Goal: Task Accomplishment & Management: Complete application form

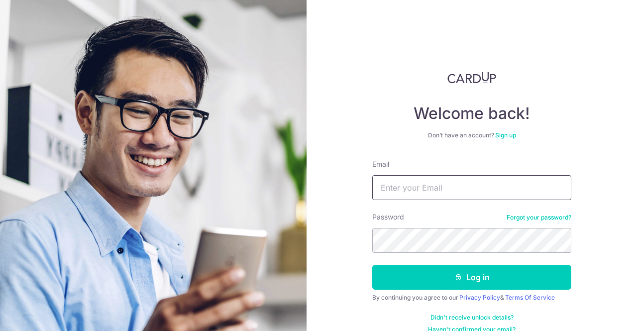
click at [412, 190] on input "Email" at bounding box center [471, 187] width 199 height 25
click at [424, 181] on input "Email" at bounding box center [471, 187] width 199 height 25
type input "[EMAIL_ADDRESS][DOMAIN_NAME]"
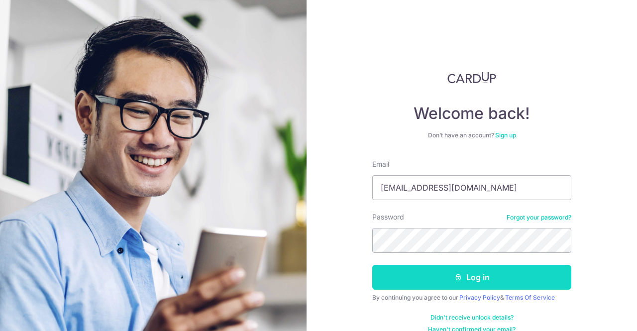
click at [485, 278] on button "Log in" at bounding box center [471, 277] width 199 height 25
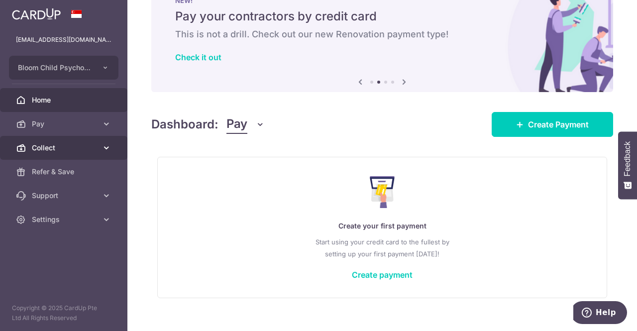
scroll to position [49, 0]
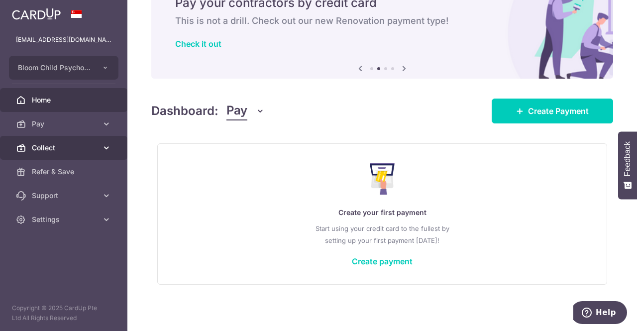
click at [104, 149] on icon at bounding box center [106, 148] width 10 height 10
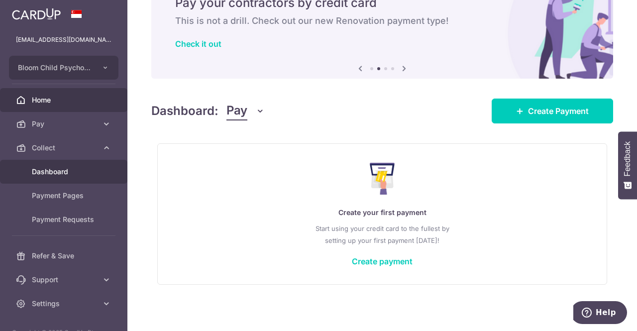
click at [78, 171] on span "Dashboard" at bounding box center [65, 172] width 66 height 10
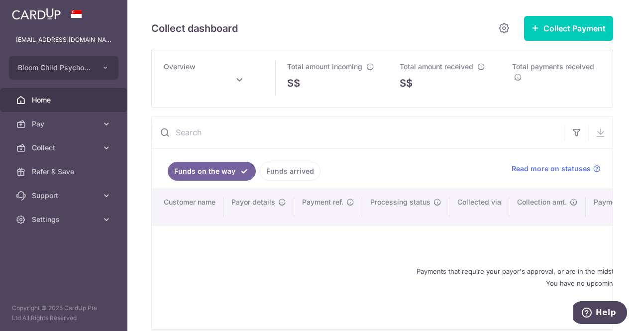
drag, startPoint x: 60, startPoint y: 99, endPoint x: 126, endPoint y: 107, distance: 66.7
click at [61, 99] on span "Home" at bounding box center [65, 100] width 66 height 10
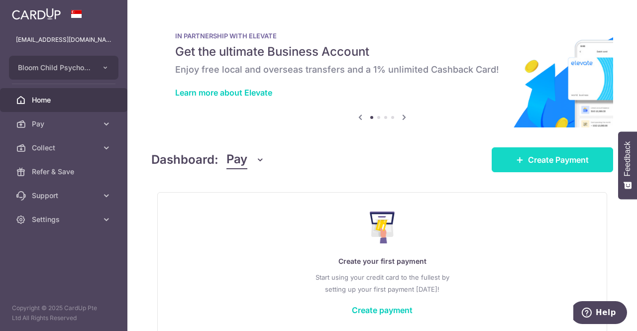
click at [528, 160] on span "Create Payment" at bounding box center [558, 160] width 61 height 12
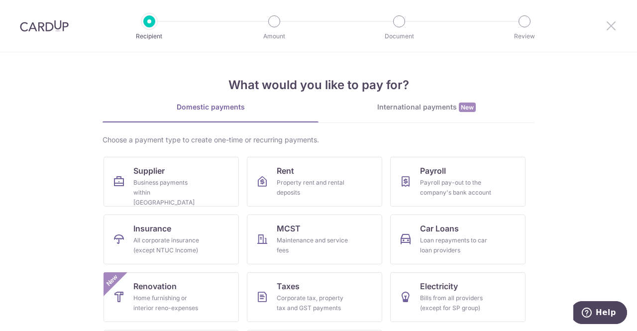
click at [610, 24] on icon at bounding box center [611, 25] width 12 height 12
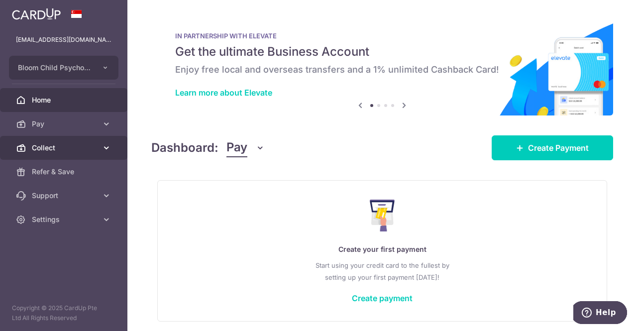
click at [57, 148] on span "Collect" at bounding box center [65, 148] width 66 height 10
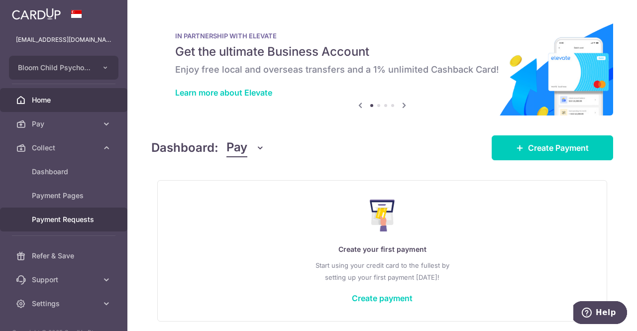
click at [53, 217] on span "Payment Requests" at bounding box center [65, 219] width 66 height 10
click at [49, 222] on span "Payment Requests" at bounding box center [65, 219] width 66 height 10
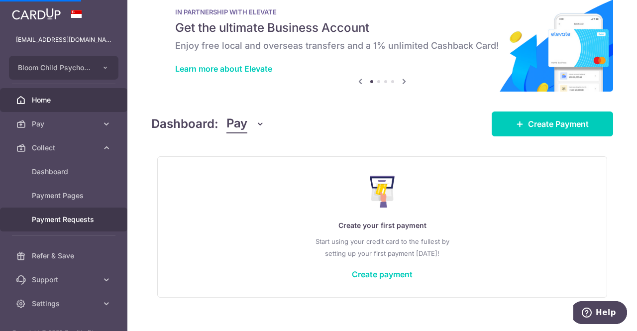
scroll to position [37, 0]
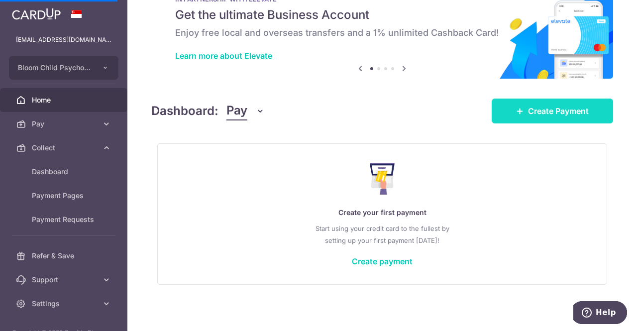
click at [551, 111] on span "Create Payment" at bounding box center [558, 111] width 61 height 12
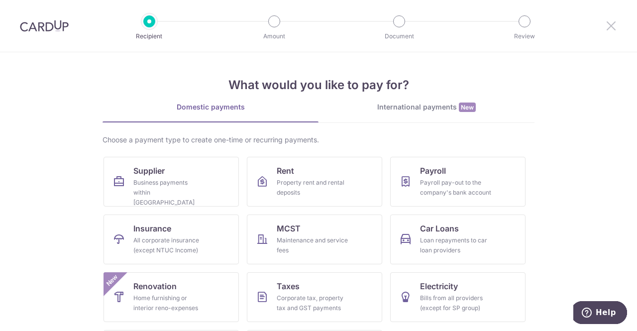
click at [612, 25] on icon at bounding box center [611, 25] width 12 height 12
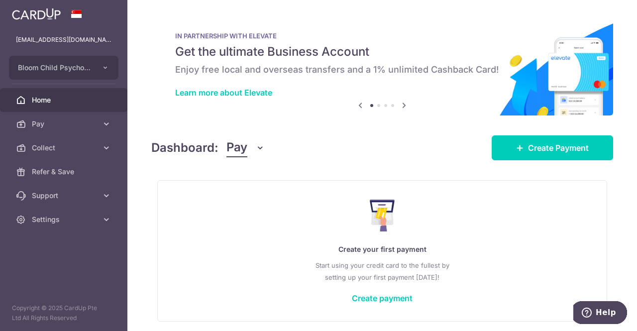
click at [61, 102] on span "Home" at bounding box center [65, 100] width 66 height 10
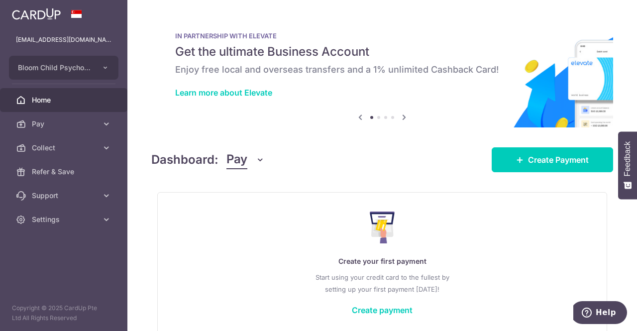
scroll to position [49, 0]
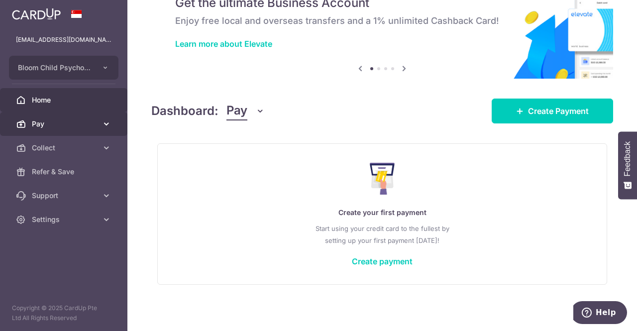
click at [84, 124] on span "Pay" at bounding box center [65, 124] width 66 height 10
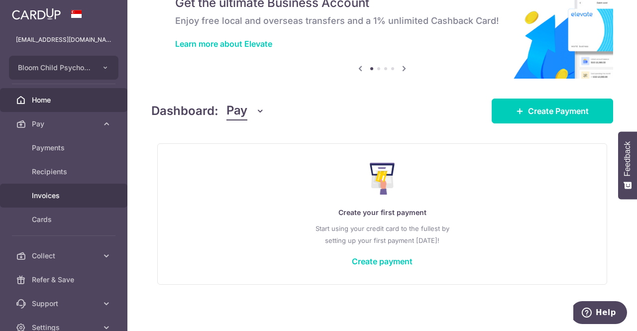
scroll to position [48, 0]
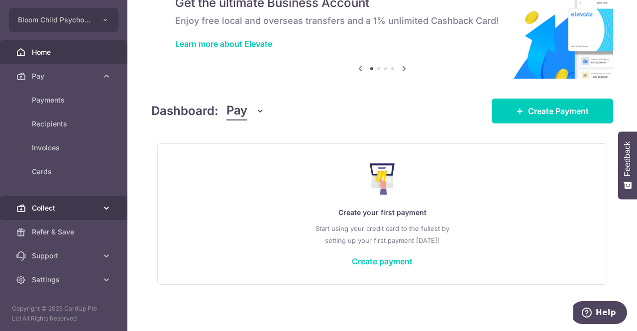
click at [67, 208] on span "Collect" at bounding box center [65, 208] width 66 height 10
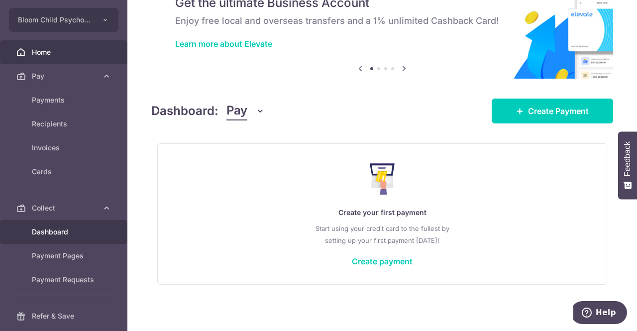
click at [69, 228] on span "Dashboard" at bounding box center [65, 232] width 66 height 10
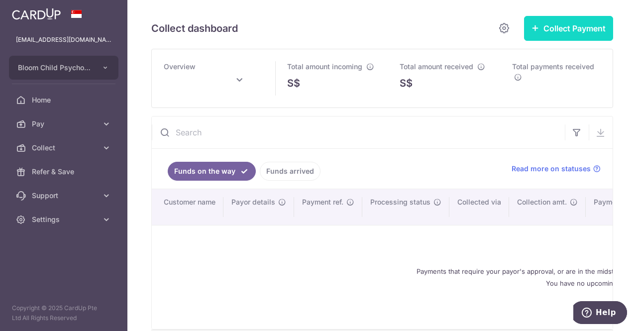
click at [566, 28] on button "Collect Payment" at bounding box center [568, 28] width 89 height 25
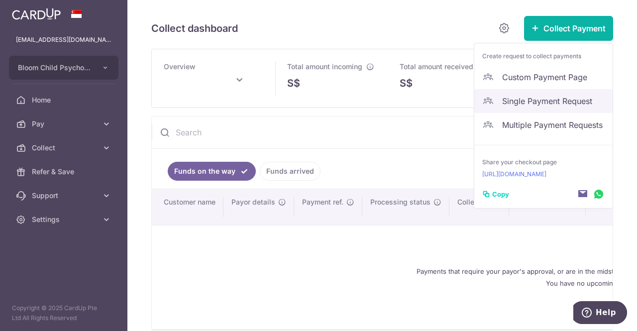
click at [537, 103] on span "Single Payment Request" at bounding box center [553, 101] width 102 height 12
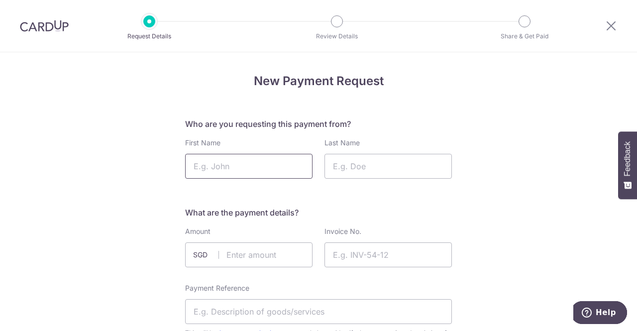
click at [238, 164] on input "First Name" at bounding box center [248, 166] width 127 height 25
type input "Philip"
click at [346, 171] on input "Last Name" at bounding box center [387, 166] width 127 height 25
type input "Kenchington"
click at [259, 167] on input "Philip" at bounding box center [248, 166] width 127 height 25
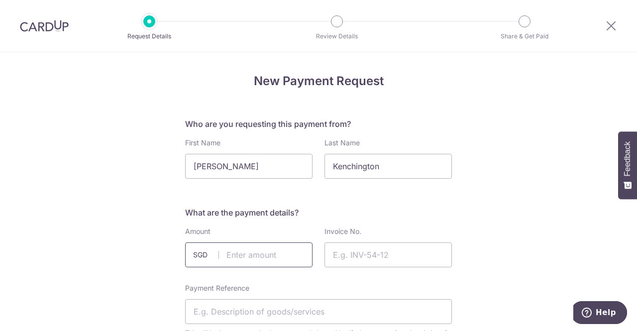
click at [243, 254] on input "text" at bounding box center [248, 254] width 127 height 25
type input "760.00"
click at [386, 250] on input "Invoice No." at bounding box center [387, 254] width 127 height 25
click at [354, 256] on input "Invoice No." at bounding box center [387, 254] width 127 height 25
paste input "#20242065"
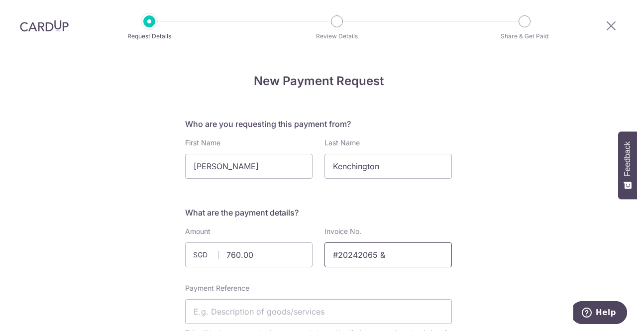
paste input "#20242064"
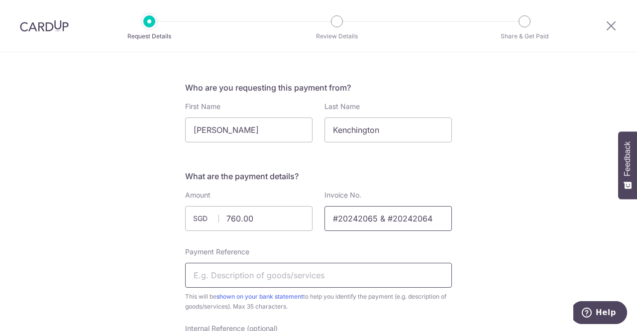
scroll to position [50, 0]
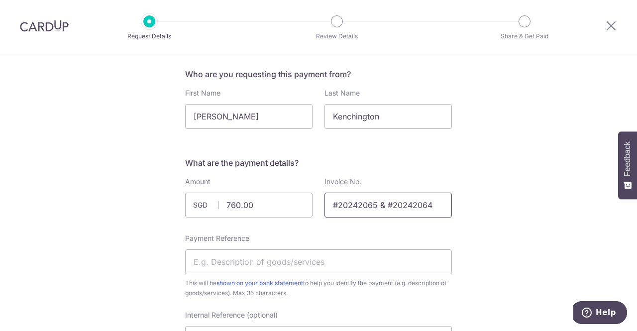
drag, startPoint x: 381, startPoint y: 205, endPoint x: 359, endPoint y: 204, distance: 21.9
click at [359, 204] on input "#20242065 & #20242064" at bounding box center [387, 205] width 127 height 25
click at [378, 204] on input "#20242065 & #20242064" at bounding box center [387, 205] width 127 height 25
drag, startPoint x: 375, startPoint y: 205, endPoint x: 328, endPoint y: 201, distance: 47.5
click at [328, 201] on input "#20242065 & #20242064" at bounding box center [387, 205] width 127 height 25
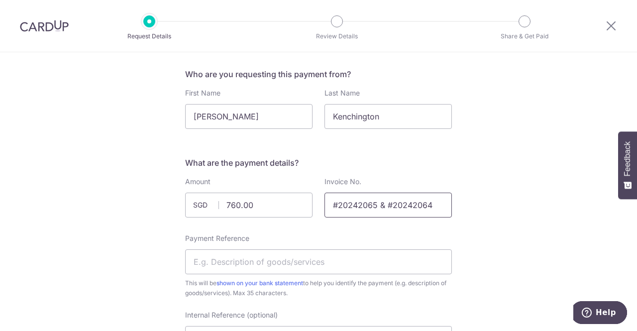
click at [383, 205] on input "#20242065 & #20242064" at bounding box center [387, 205] width 127 height 25
click at [384, 205] on input "#20242064" at bounding box center [387, 205] width 127 height 25
paste input "#20242065"
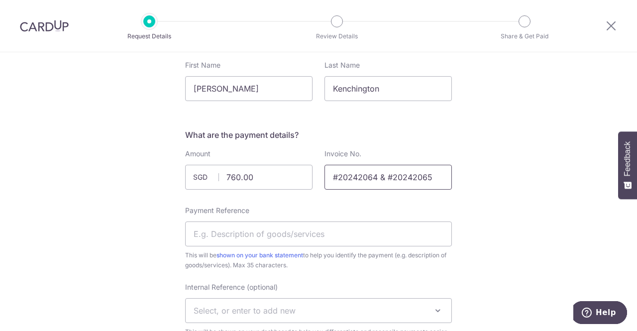
scroll to position [100, 0]
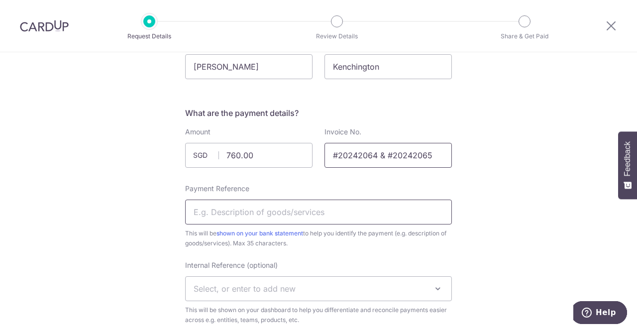
type input "#20242064 & #20242065"
click at [259, 210] on input "Payment Reference" at bounding box center [318, 212] width 267 height 25
type input "Josh and Isabelle Therapy Sessions"
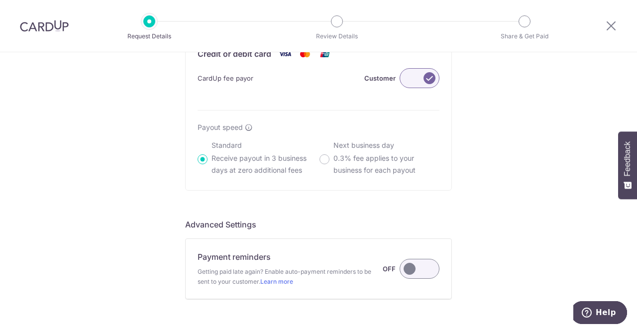
scroll to position [746, 0]
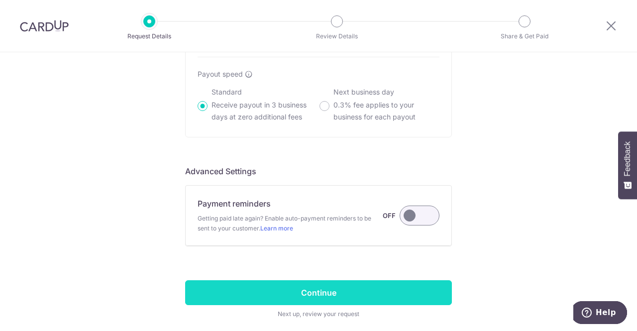
click at [322, 296] on input "Continue" at bounding box center [318, 292] width 267 height 25
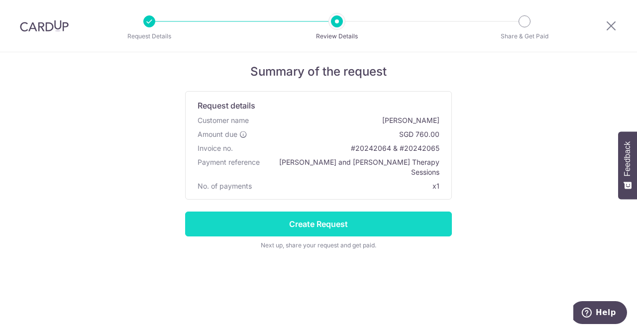
click at [326, 213] on input "Create Request" at bounding box center [318, 223] width 267 height 25
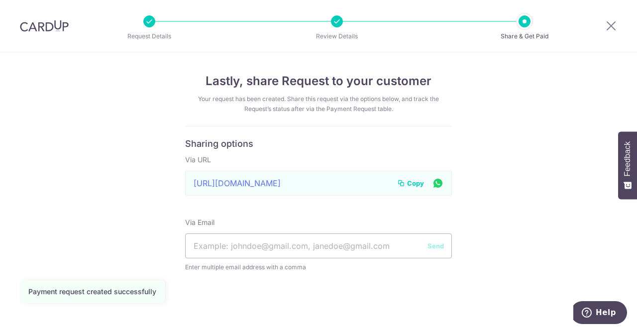
drag, startPoint x: 389, startPoint y: 183, endPoint x: 237, endPoint y: 178, distance: 152.3
click at [237, 178] on div "[URL][DOMAIN_NAME] Link to page copied to clipboard Copy" at bounding box center [318, 183] width 267 height 25
click at [418, 182] on span "Copy" at bounding box center [415, 183] width 17 height 10
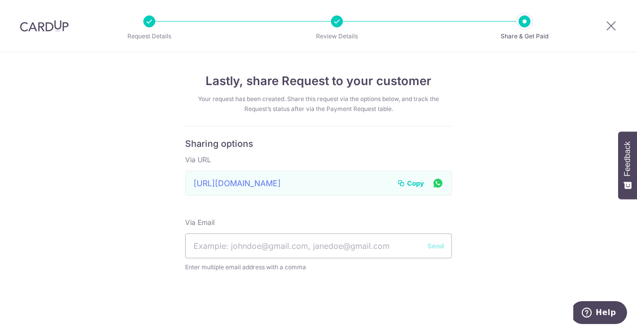
click at [504, 251] on div "Lastly, share Request to your customer Your request has been created. Share thi…" at bounding box center [318, 191] width 637 height 279
click at [441, 184] on icon at bounding box center [438, 183] width 12 height 12
click at [613, 27] on icon at bounding box center [611, 25] width 12 height 12
